Goal: Transaction & Acquisition: Purchase product/service

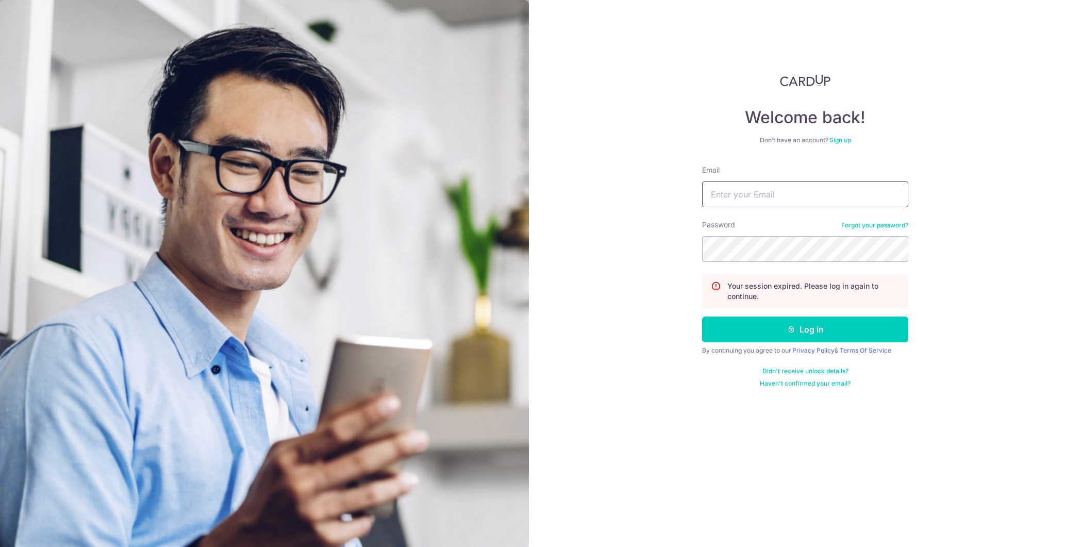
click at [777, 198] on input "Email" at bounding box center [805, 194] width 206 height 26
type input "[PERSON_NAME][EMAIL_ADDRESS][DOMAIN_NAME]"
click at [702, 316] on button "Log in" at bounding box center [805, 329] width 206 height 26
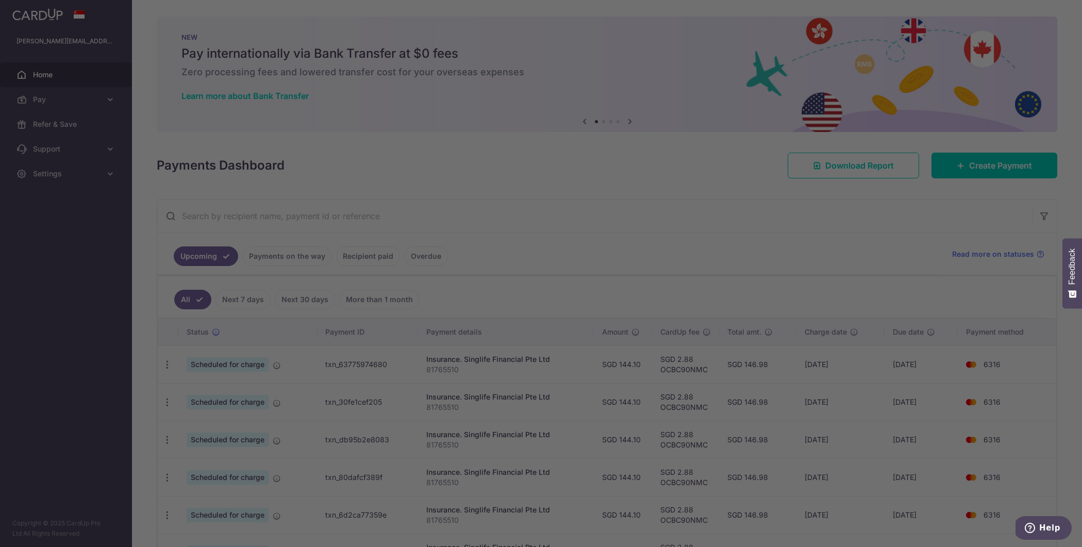
click at [51, 104] on div at bounding box center [546, 276] width 1093 height 553
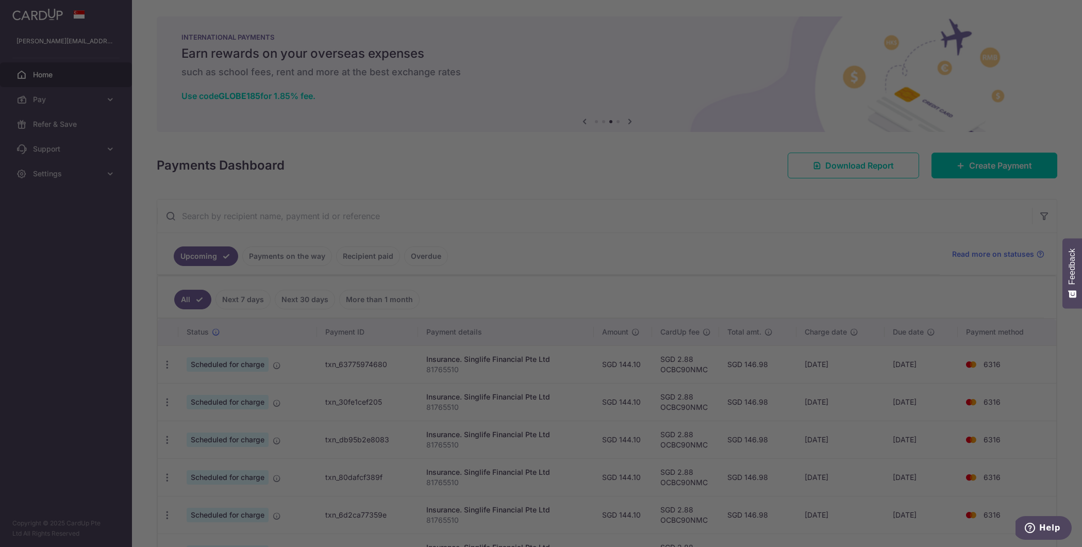
click at [102, 128] on div at bounding box center [546, 276] width 1093 height 553
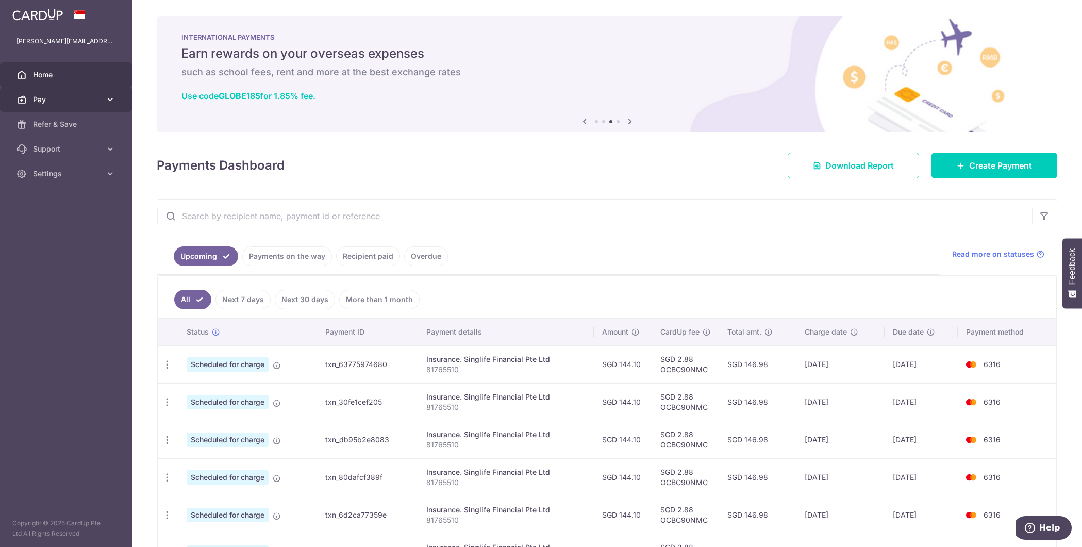
click at [45, 99] on span "Pay" at bounding box center [67, 99] width 68 height 10
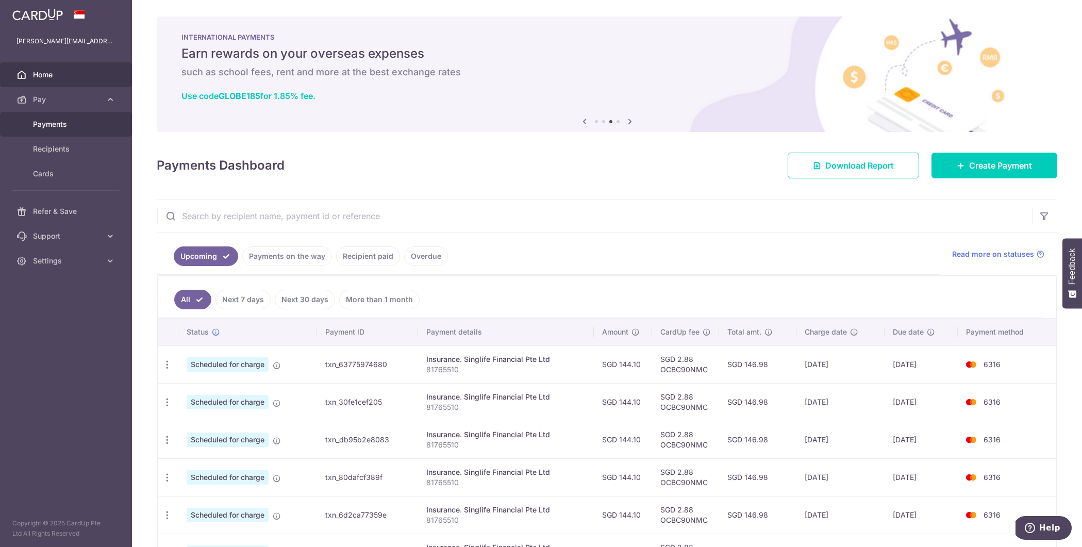
click at [63, 128] on span "Payments" at bounding box center [67, 124] width 68 height 10
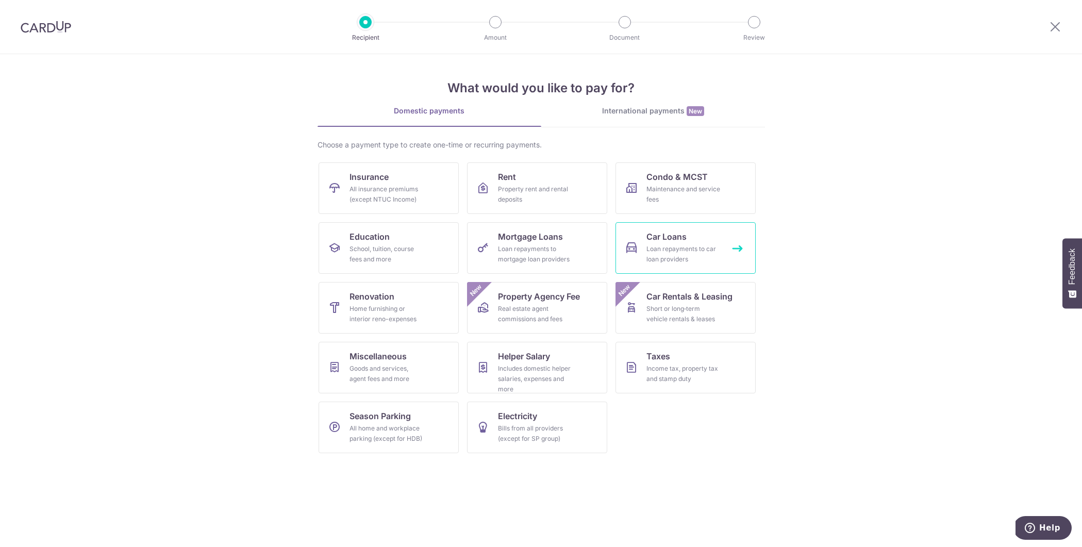
click at [648, 254] on div "Loan repayments to car loan providers" at bounding box center [683, 254] width 74 height 21
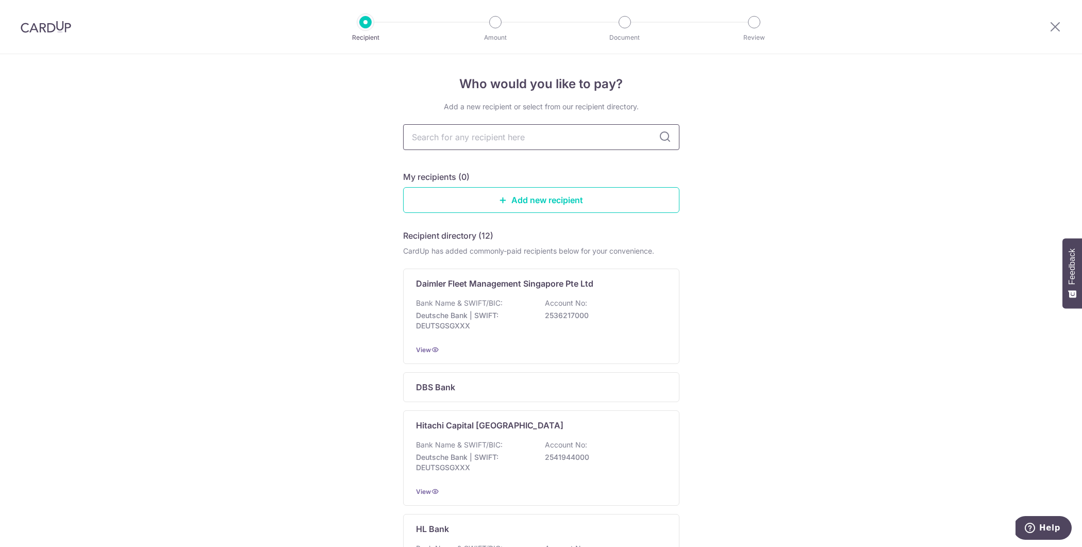
click at [483, 138] on input "text" at bounding box center [541, 137] width 276 height 26
type input "ocbc"
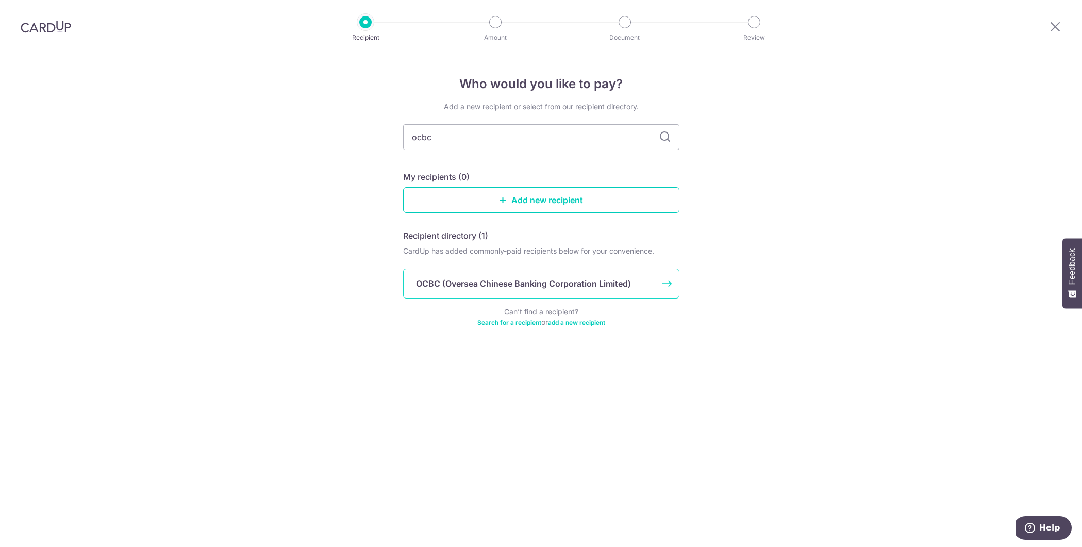
click at [583, 279] on p "OCBC (Oversea Chinese Banking Corporation Limited)" at bounding box center [523, 283] width 215 height 12
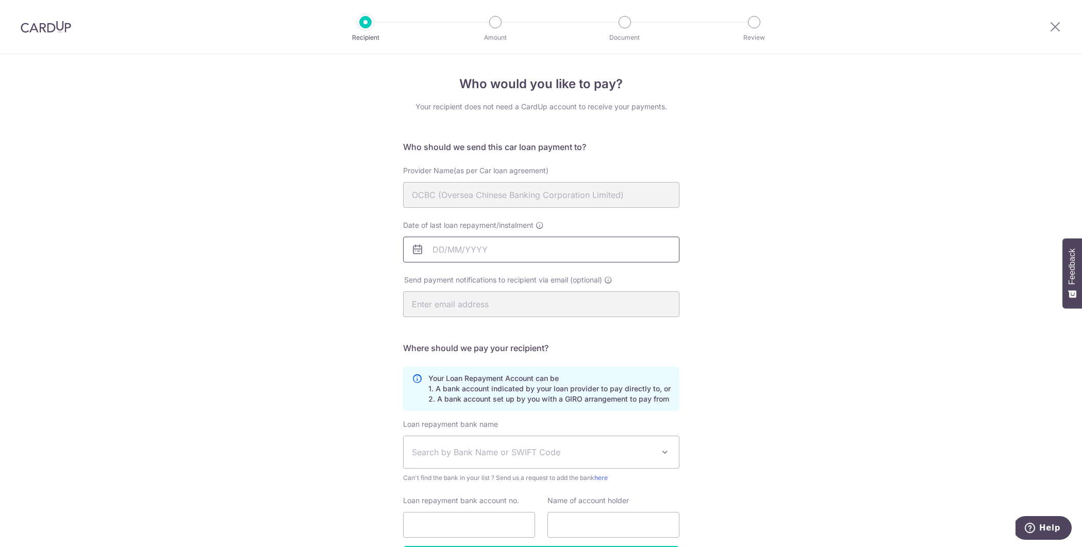
click at [457, 254] on input "Date of last loan repayment/instalment" at bounding box center [541, 250] width 276 height 26
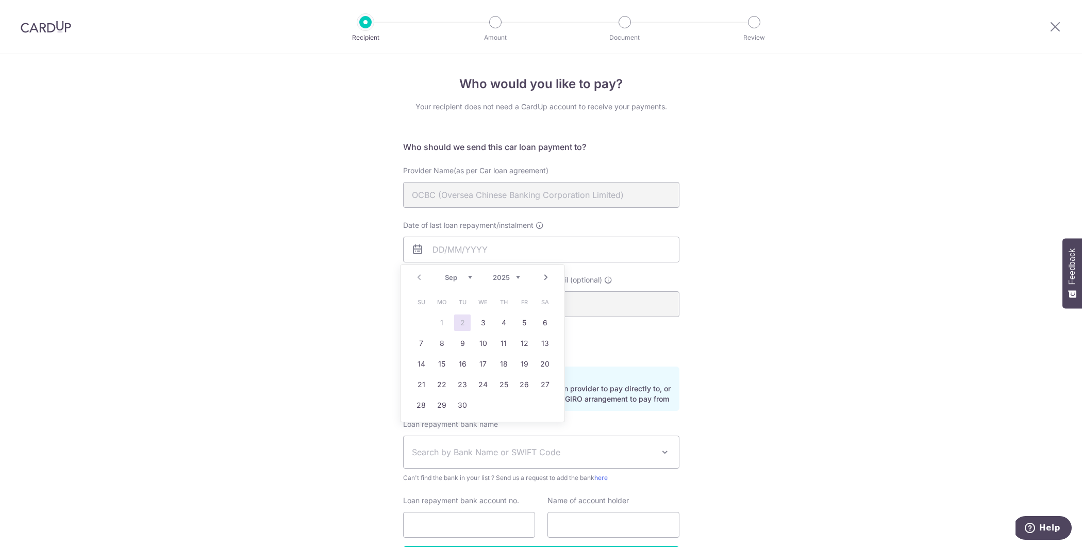
click at [512, 276] on select "2025 2026 2027 2028 2029 2030 2031 2032 2033 2034 2035" at bounding box center [506, 277] width 27 height 8
click at [842, 390] on div "Who would you like to pay? Your recipient does not need a CardUp account to rec…" at bounding box center [541, 337] width 1082 height 566
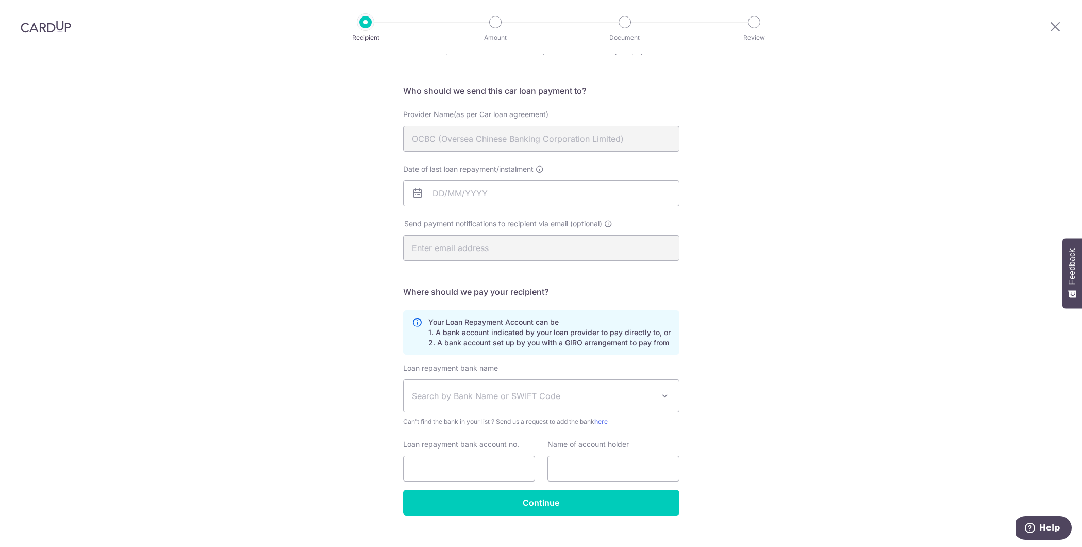
scroll to position [58, 0]
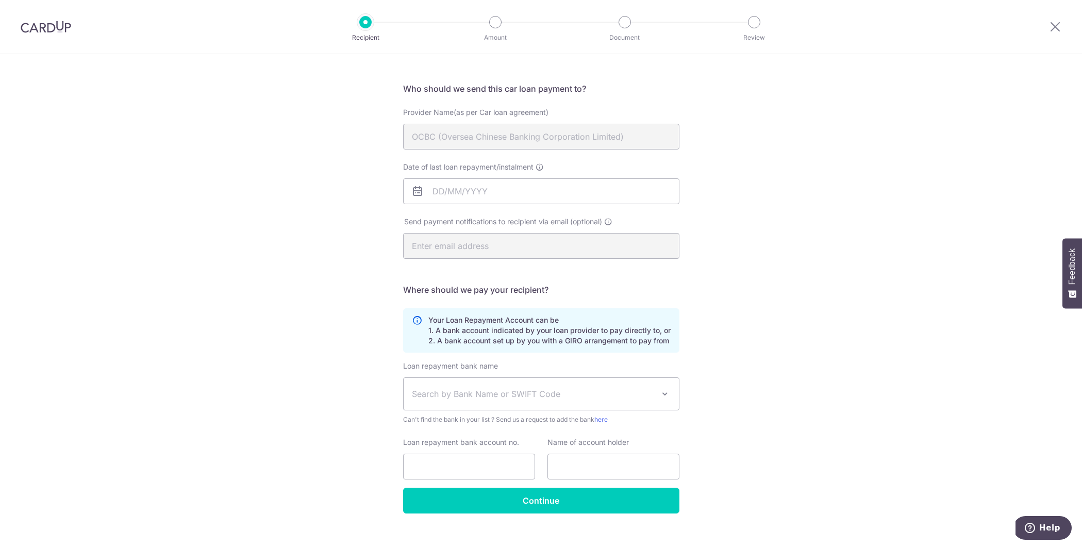
click at [566, 389] on span "Search by Bank Name or SWIFT Code" at bounding box center [533, 394] width 242 height 12
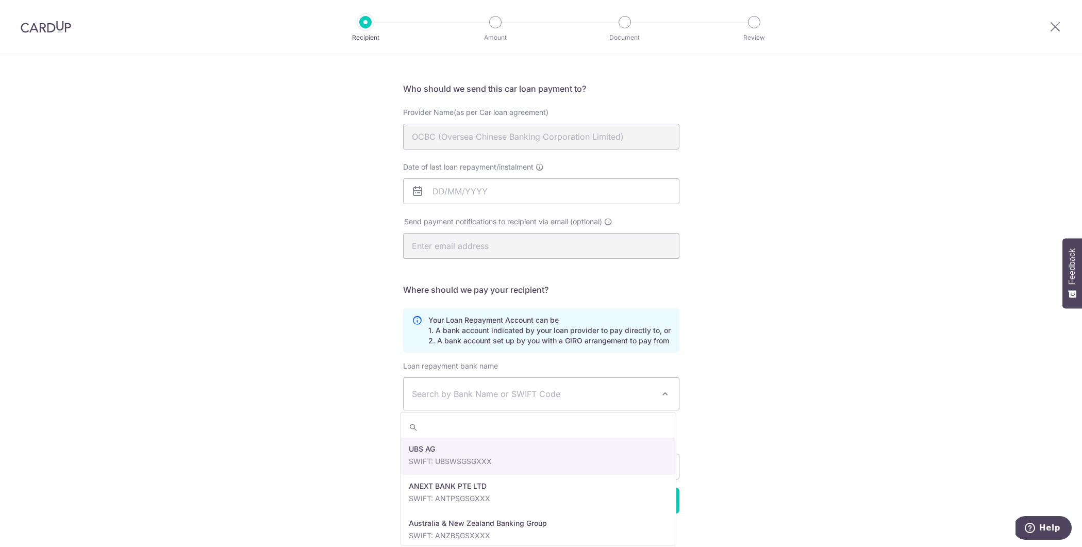
click at [836, 412] on div "Who would you like to pay? Your recipient does not need a CardUp account to rec…" at bounding box center [541, 279] width 1082 height 566
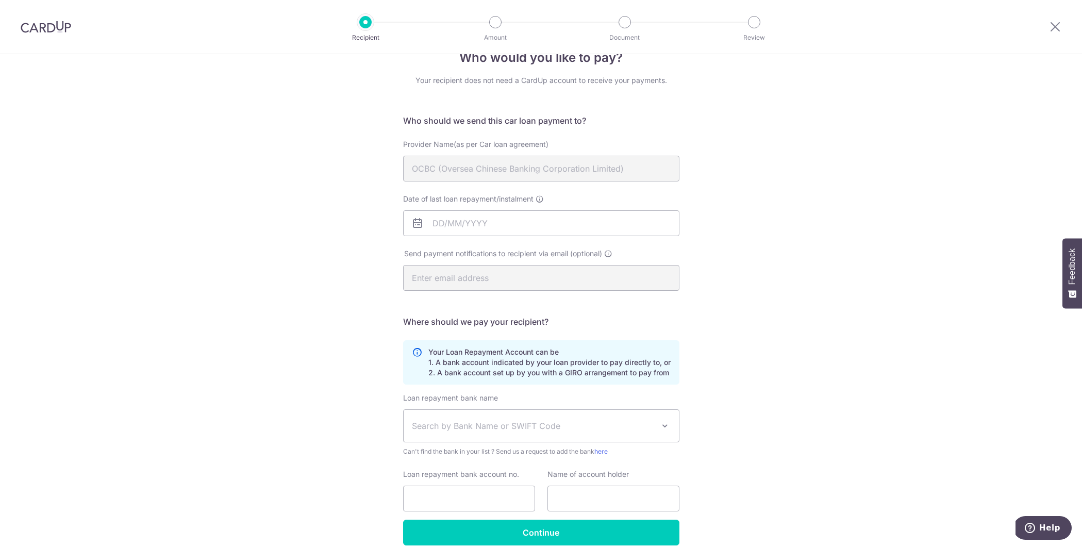
scroll to position [73, 0]
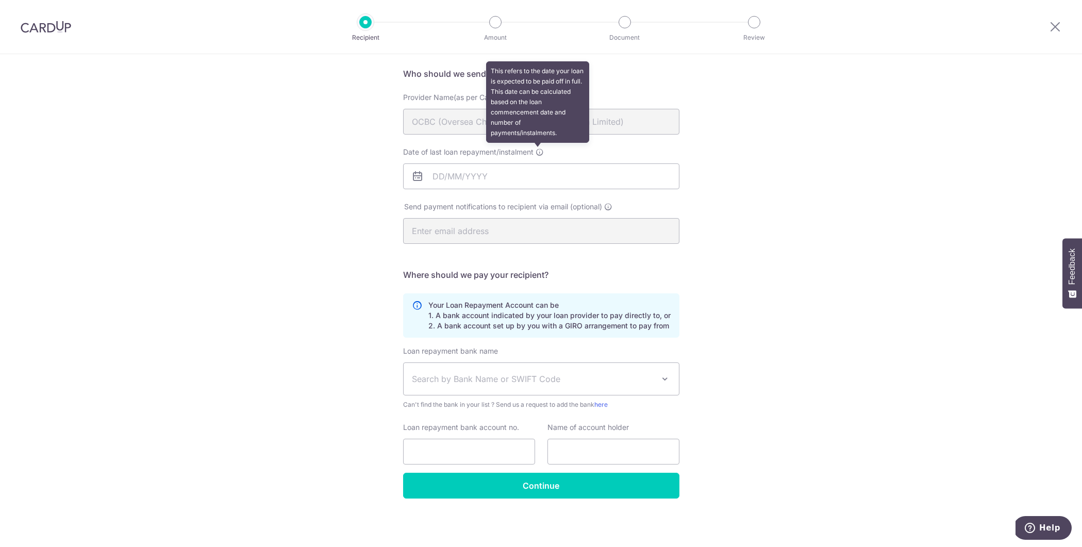
click at [538, 151] on icon at bounding box center [540, 152] width 8 height 8
click at [538, 163] on input "Date of last loan repayment/instalment This refers to the date your loan is exp…" at bounding box center [541, 176] width 276 height 26
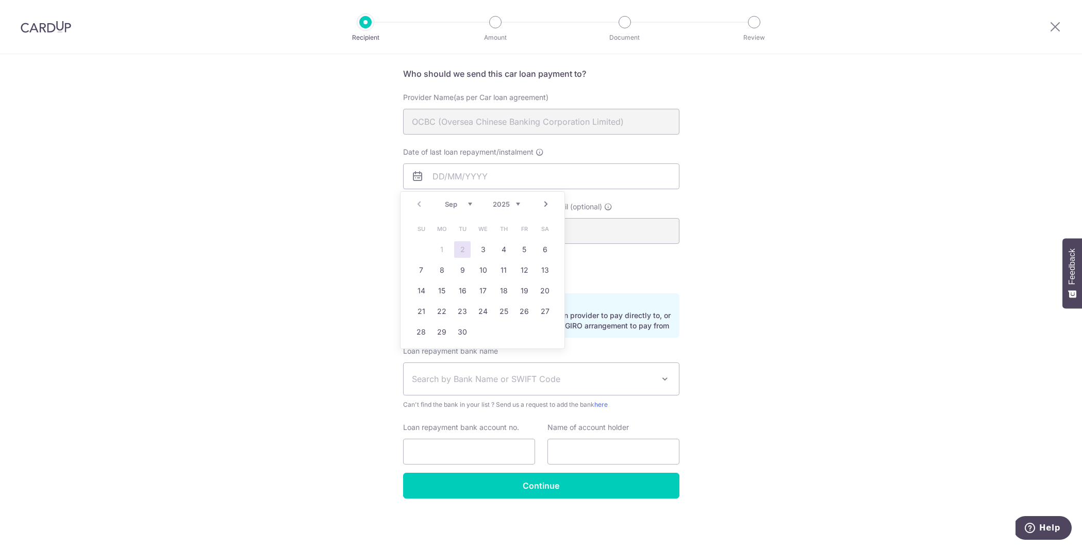
click at [516, 205] on select "2025 2026 2027 2028 2029 2030 2031 2032 2033 2034 2035" at bounding box center [506, 204] width 27 height 8
click at [487, 250] on link "1" at bounding box center [483, 249] width 16 height 16
type input "[DATE]"
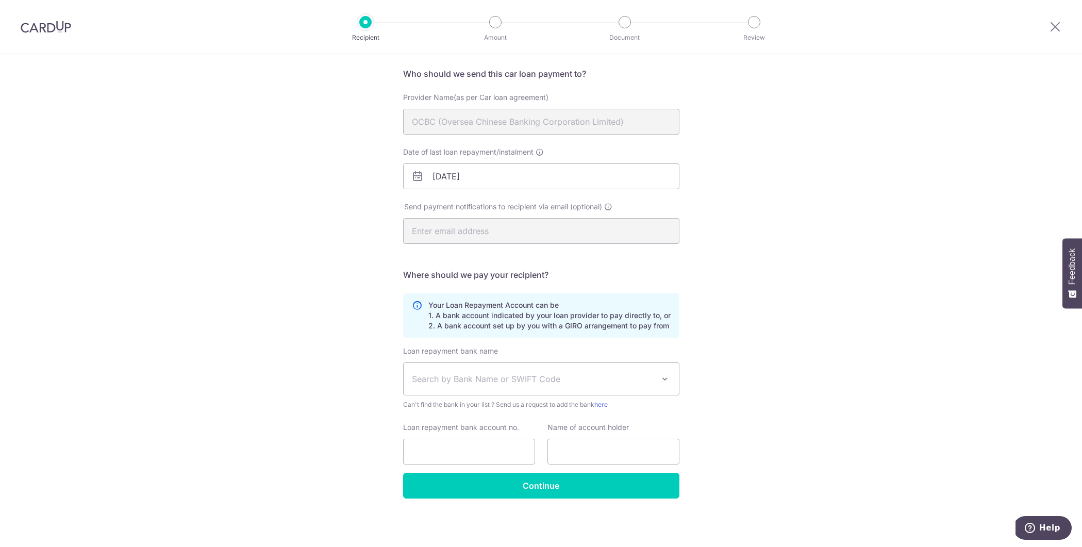
click at [699, 254] on div "Who would you like to pay? Your recipient does not need a CardUp account to rec…" at bounding box center [541, 264] width 1082 height 566
click at [429, 377] on span "Search by Bank Name or SWIFT Code" at bounding box center [533, 379] width 242 height 12
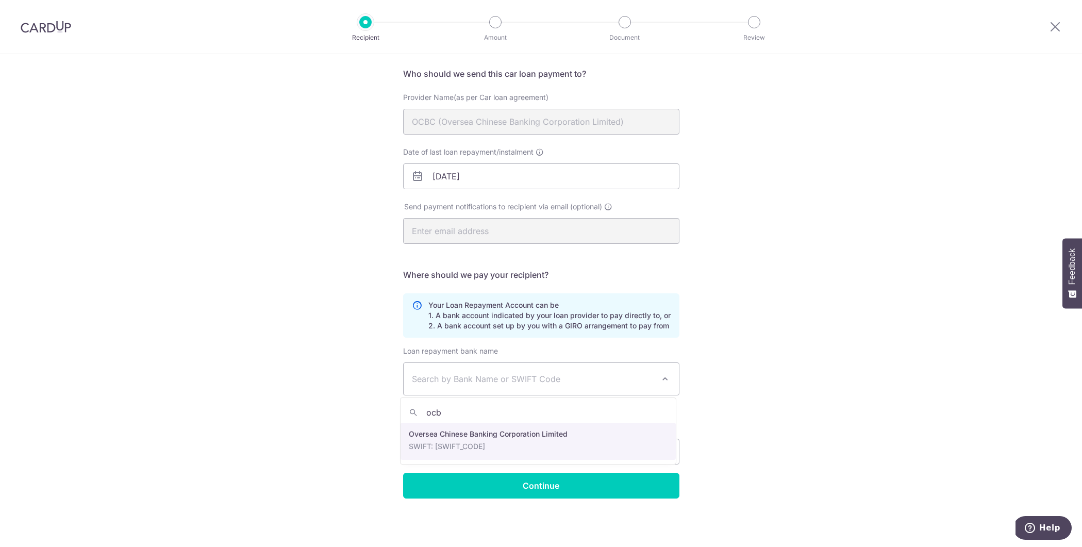
type input "ocbc"
select select "12"
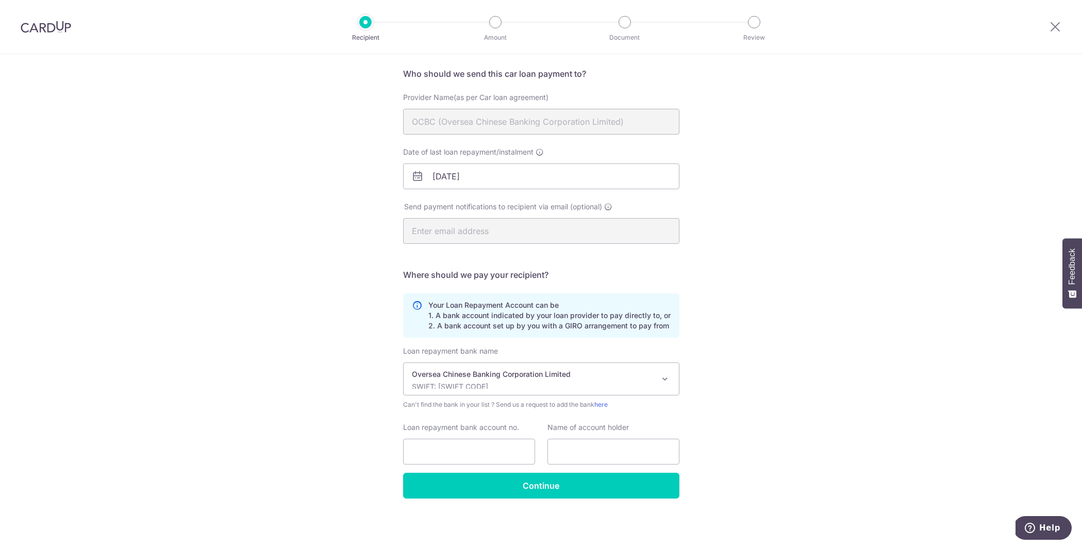
click at [445, 429] on label "Loan repayment bank account no." at bounding box center [461, 427] width 116 height 10
click at [445, 439] on input "Loan repayment bank account no." at bounding box center [469, 452] width 132 height 26
click at [753, 477] on div "Who would you like to pay? Your recipient does not need a CardUp account to rec…" at bounding box center [541, 264] width 1082 height 566
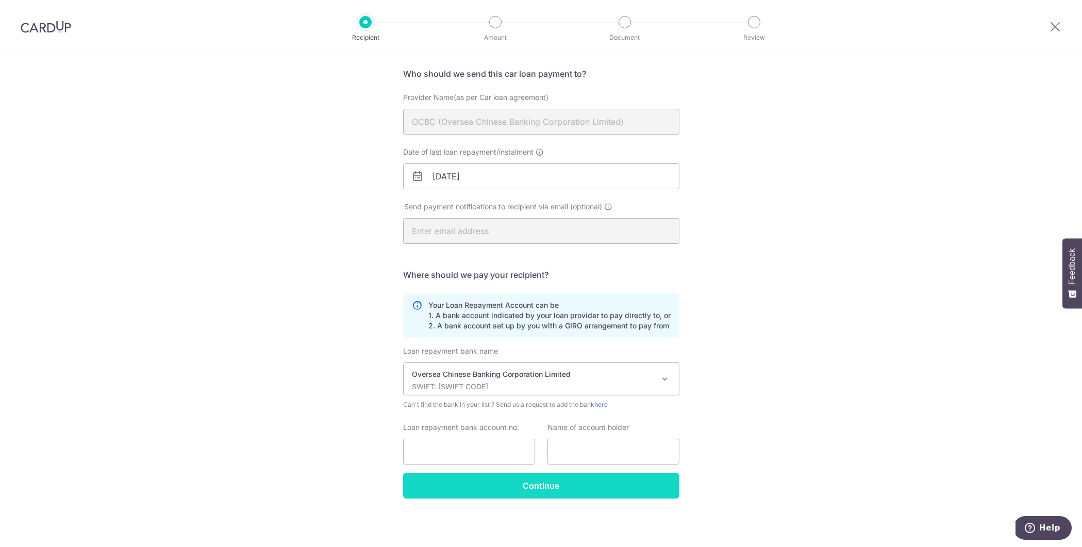
click at [498, 488] on input "Continue" at bounding box center [541, 486] width 276 height 26
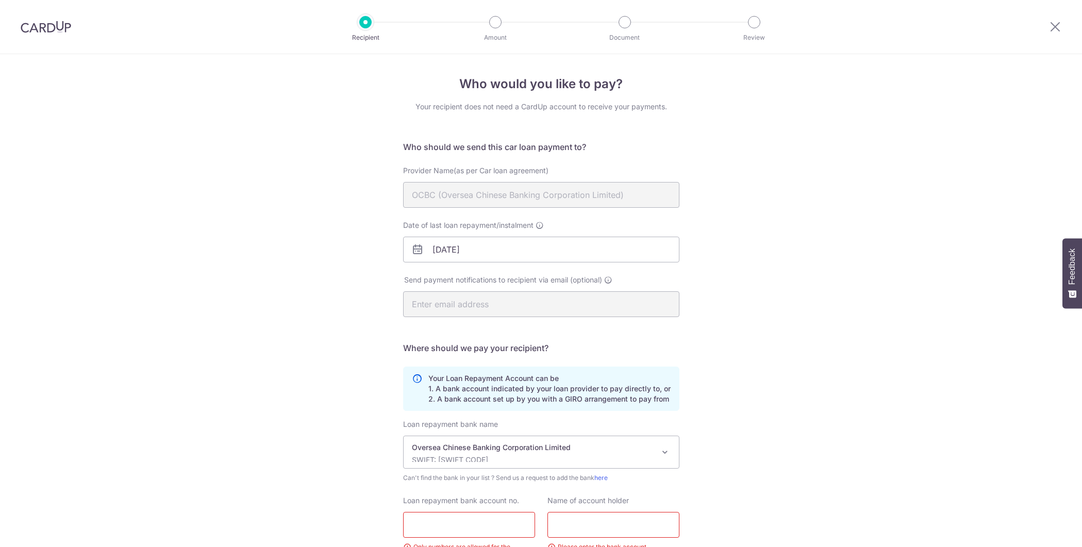
scroll to position [98, 0]
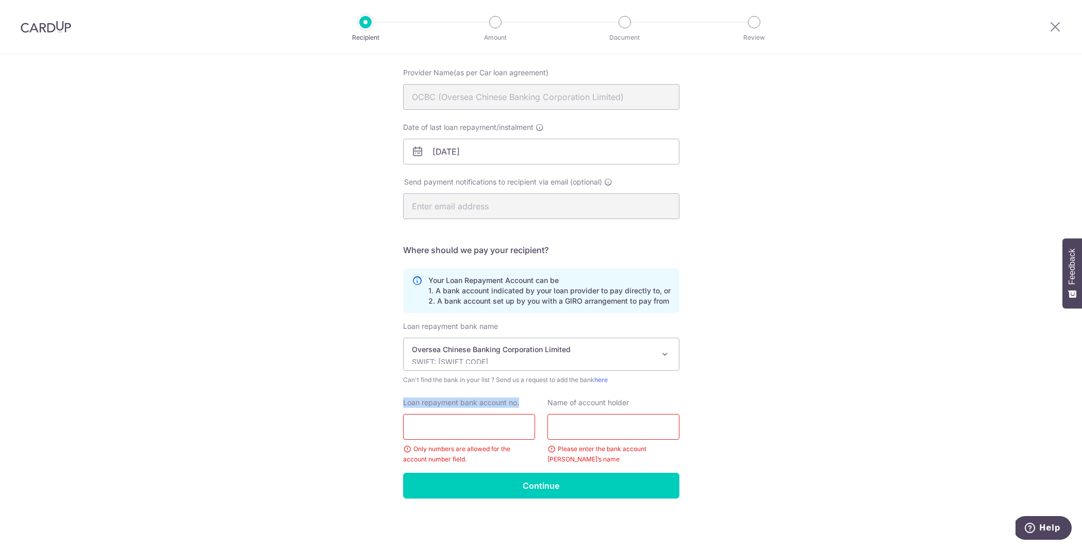
drag, startPoint x: 398, startPoint y: 403, endPoint x: 509, endPoint y: 409, distance: 111.0
click at [509, 409] on div "Loan repayment bank account no. Only numbers are allowed for the account number…" at bounding box center [469, 430] width 144 height 67
copy label "Loan repayment bank account no."
click at [1000, 164] on div "Who would you like to pay? Your recipient does not need a CardUp account to rec…" at bounding box center [541, 251] width 1082 height 591
click at [454, 431] on input "Loan repayment bank account no." at bounding box center [469, 427] width 132 height 26
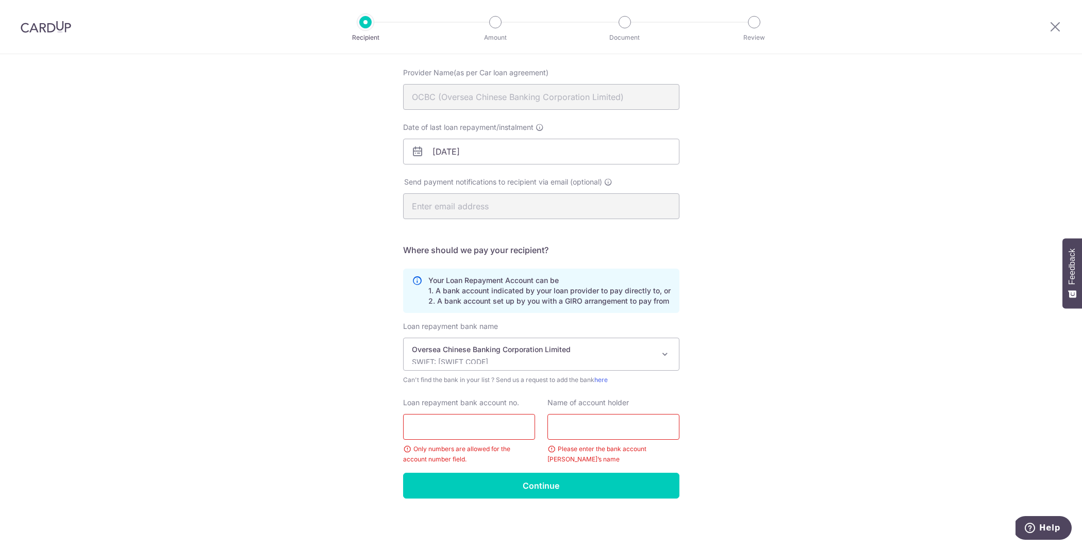
click at [583, 426] on input "text" at bounding box center [613, 427] width 132 height 26
